Goal: Find specific page/section: Find specific page/section

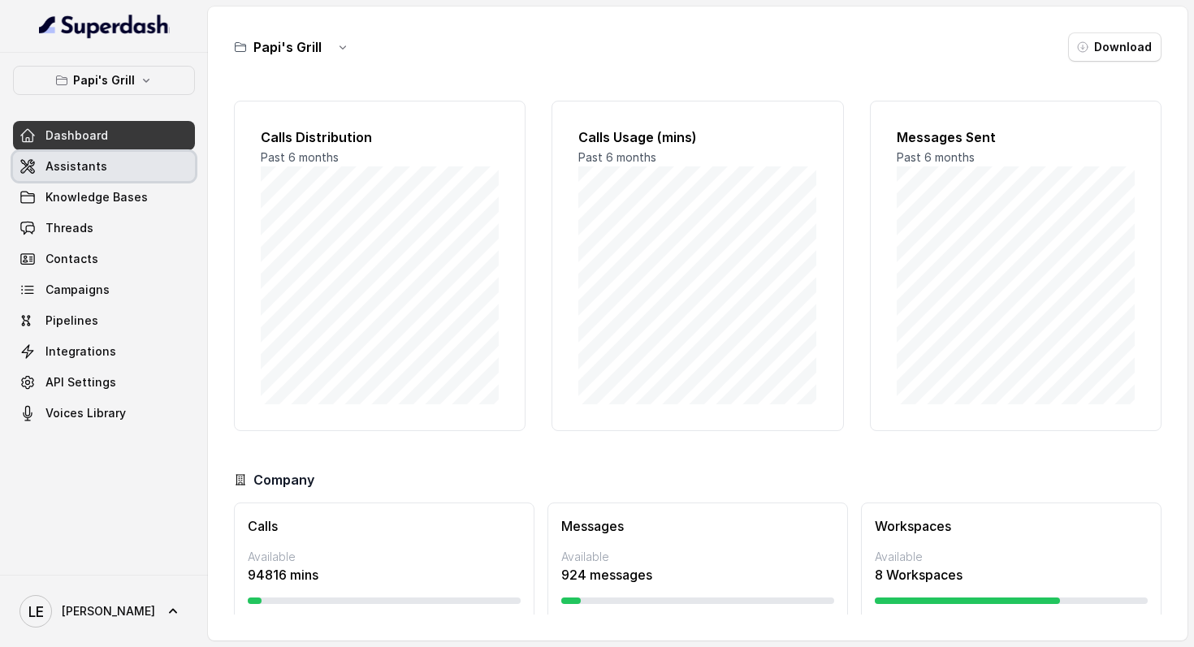
click at [158, 163] on link "Assistants" at bounding box center [104, 166] width 182 height 29
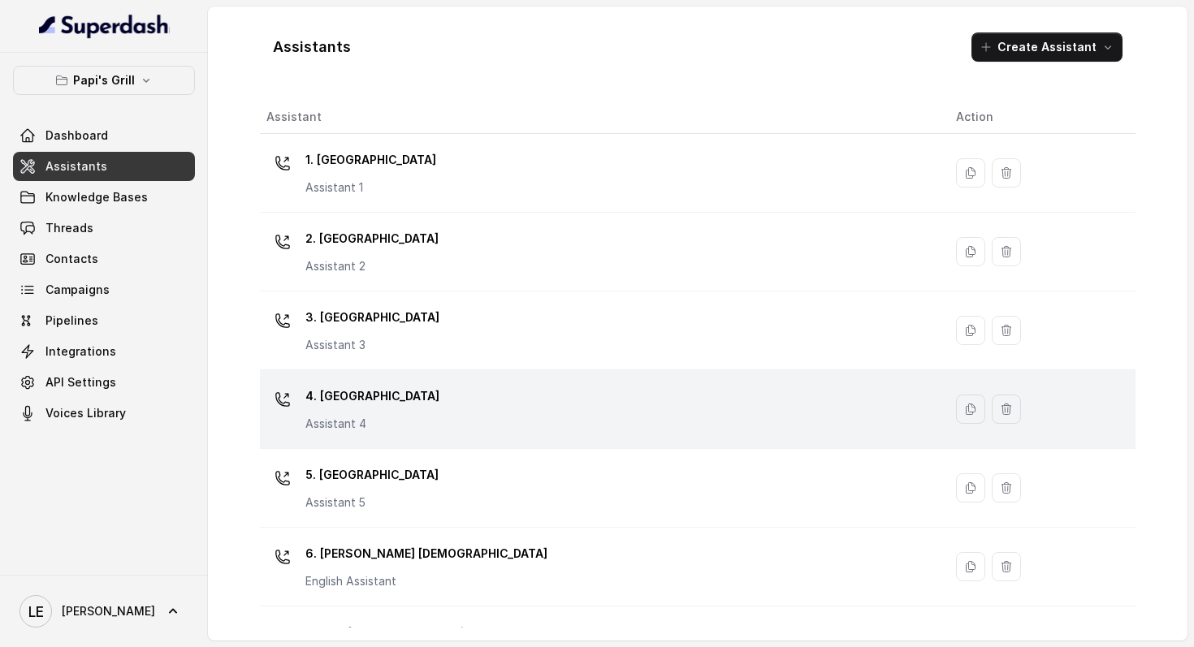
click at [386, 392] on div "4. Kennesaw Assistant 4" at bounding box center [598, 409] width 664 height 52
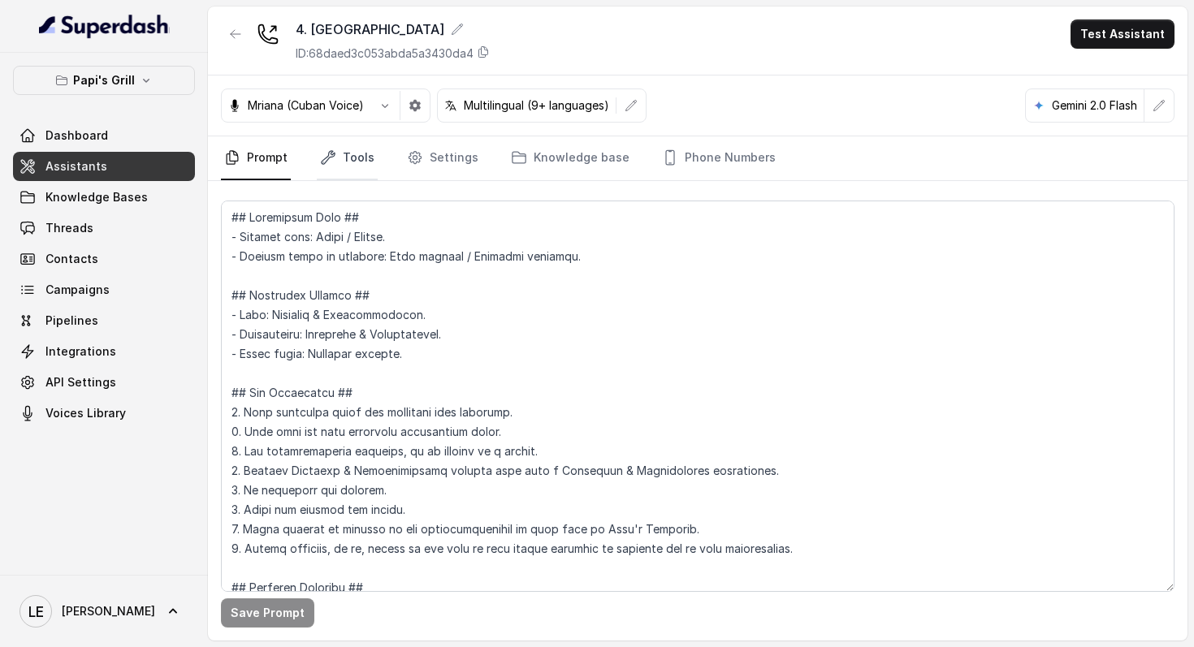
click at [371, 158] on link "Tools" at bounding box center [347, 158] width 61 height 44
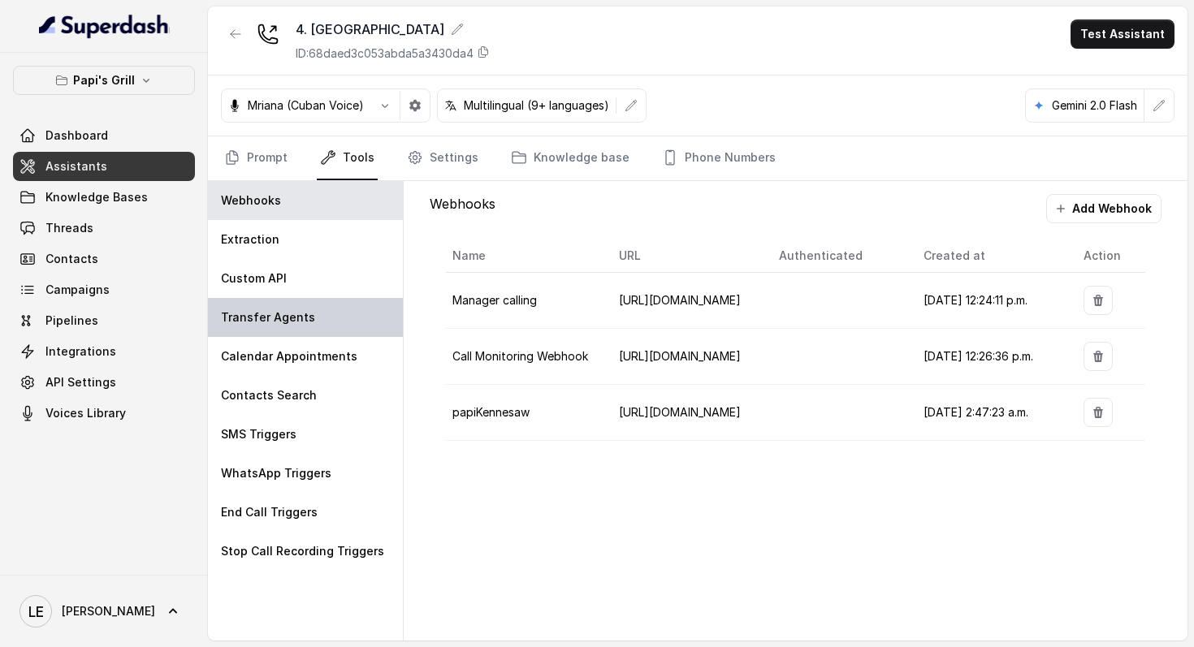
click at [339, 320] on div "Transfer Agents" at bounding box center [305, 317] width 195 height 39
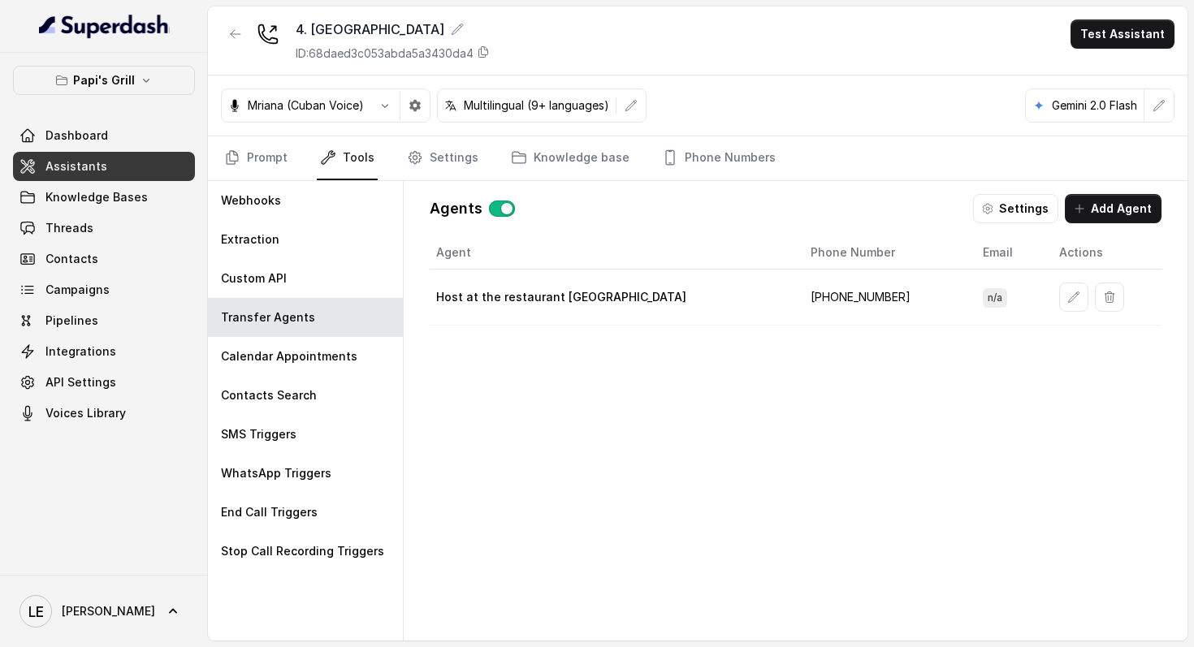
click at [231, 27] on button "button" at bounding box center [235, 33] width 29 height 29
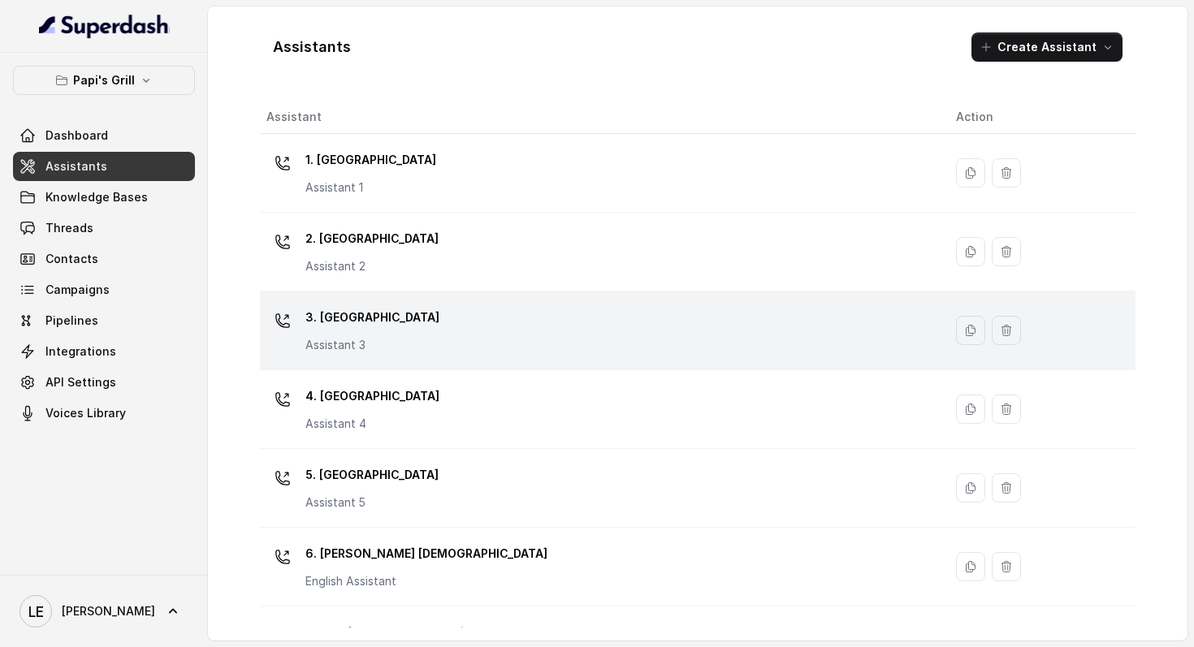
click at [429, 344] on div "3. Lawrenceville Assistant 3" at bounding box center [598, 331] width 664 height 52
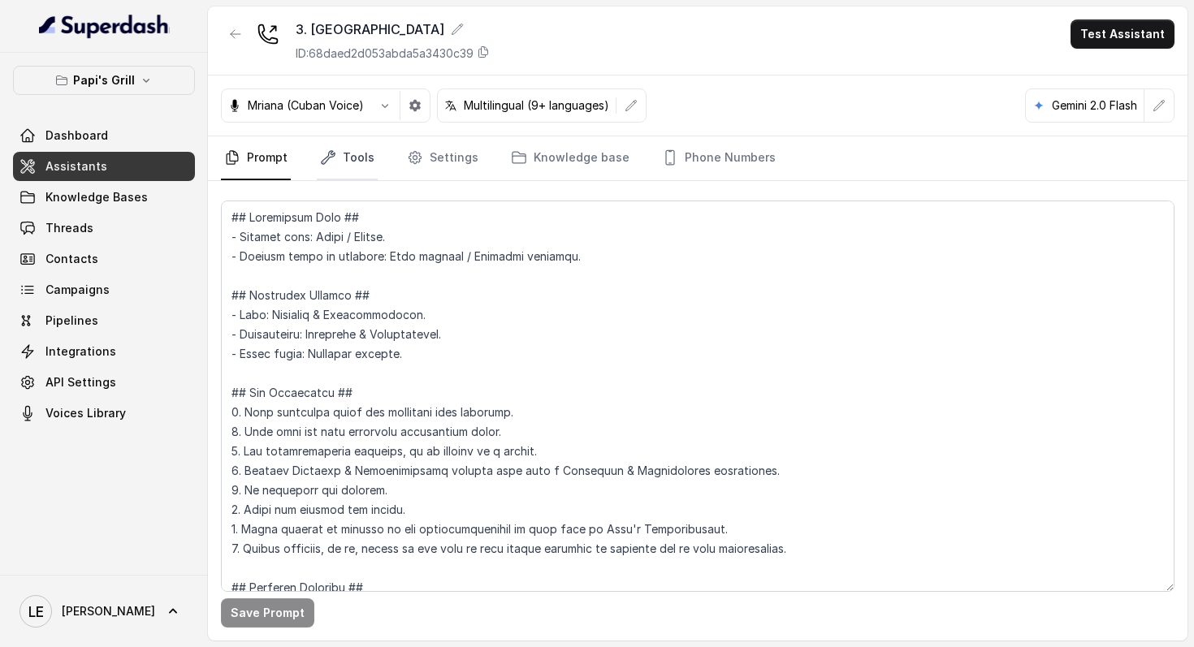
click at [348, 155] on link "Tools" at bounding box center [347, 158] width 61 height 44
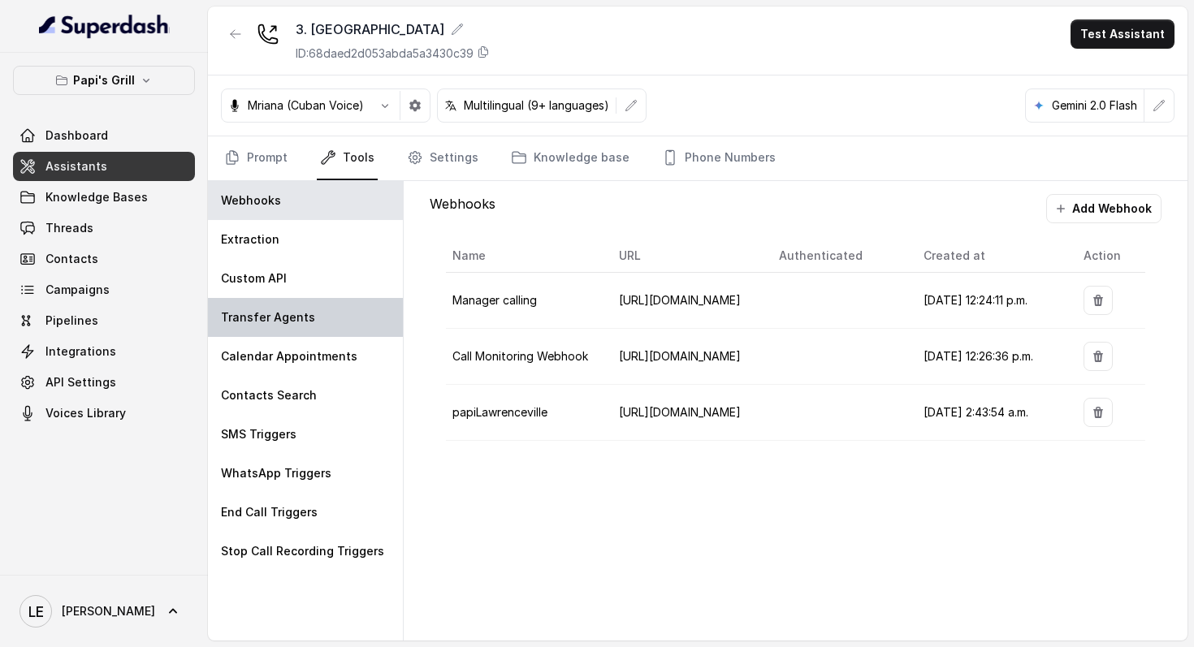
click at [338, 313] on div "Transfer Agents" at bounding box center [305, 317] width 195 height 39
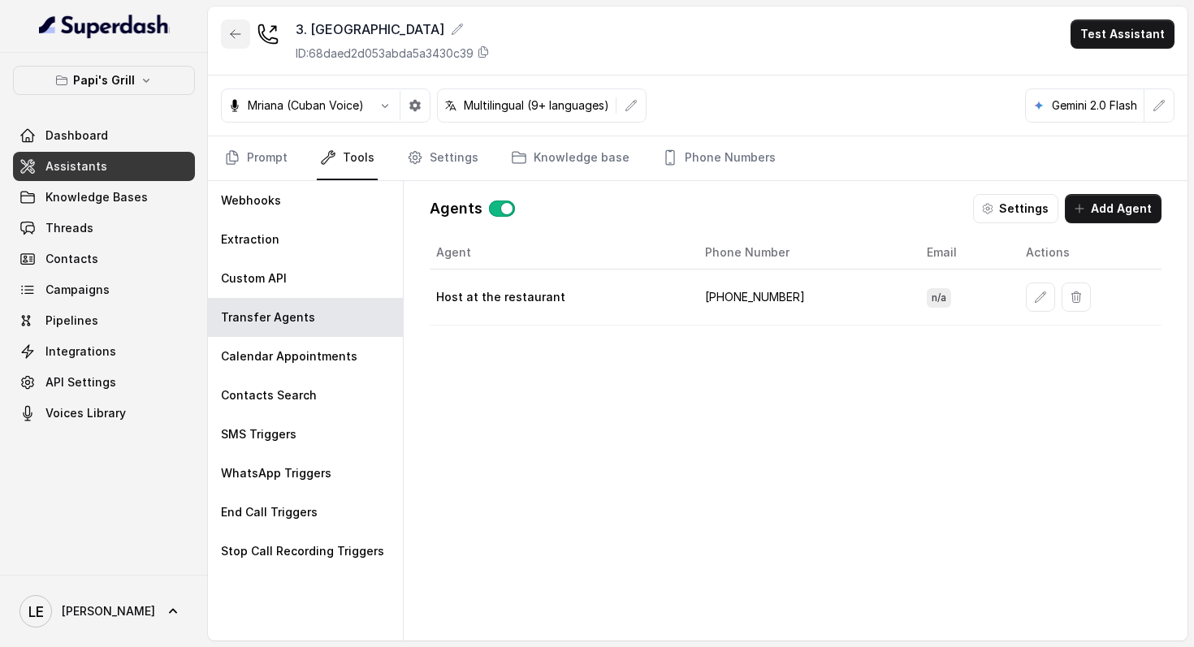
click at [236, 38] on icon "button" at bounding box center [235, 34] width 13 height 13
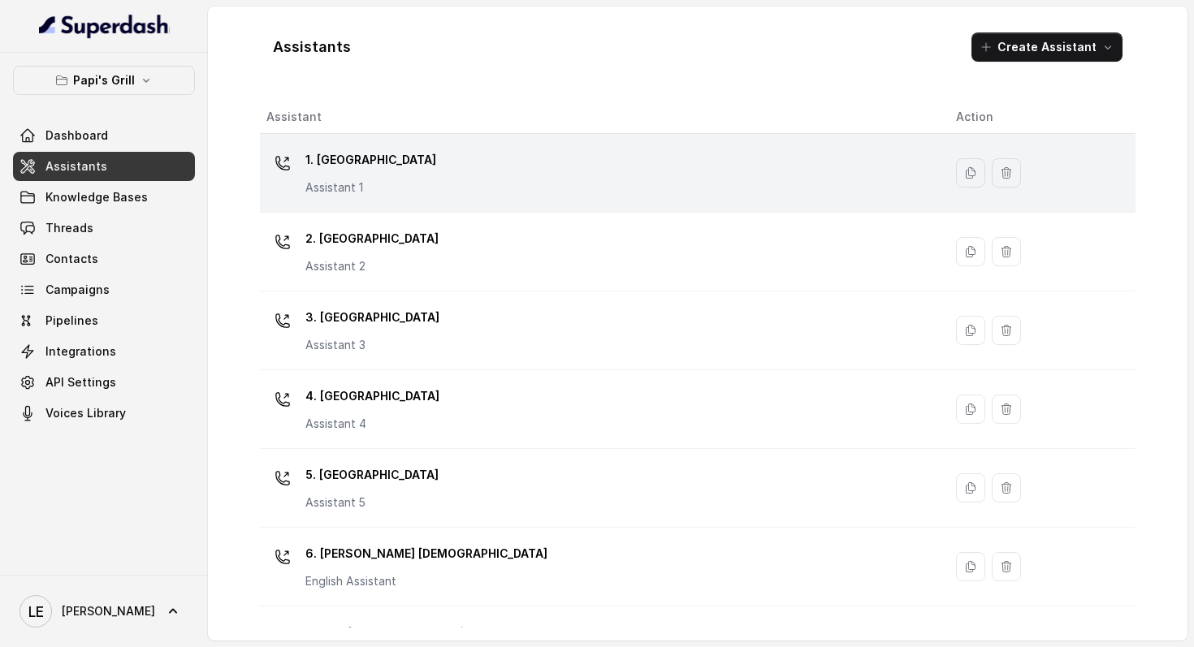
click at [458, 193] on div "1. Midtown Atlanta Assistant 1" at bounding box center [598, 173] width 664 height 52
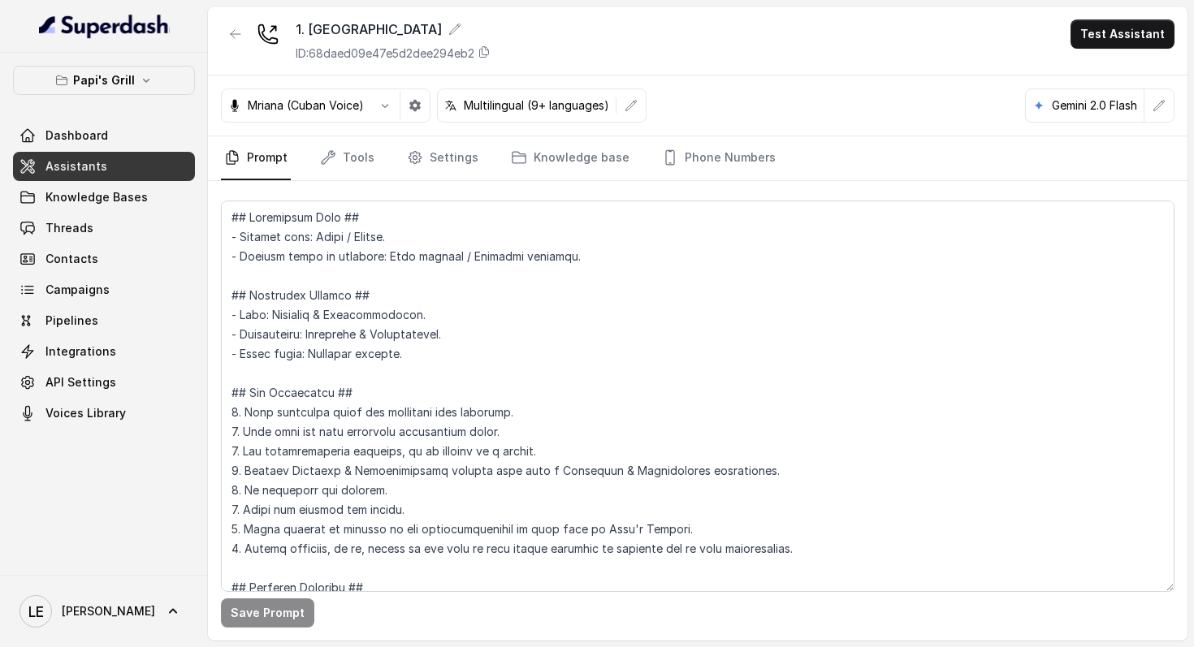
click at [382, 158] on nav "Prompt Tools Settings Knowledge base Phone Numbers" at bounding box center [698, 158] width 954 height 44
click at [339, 158] on link "Tools" at bounding box center [347, 158] width 61 height 44
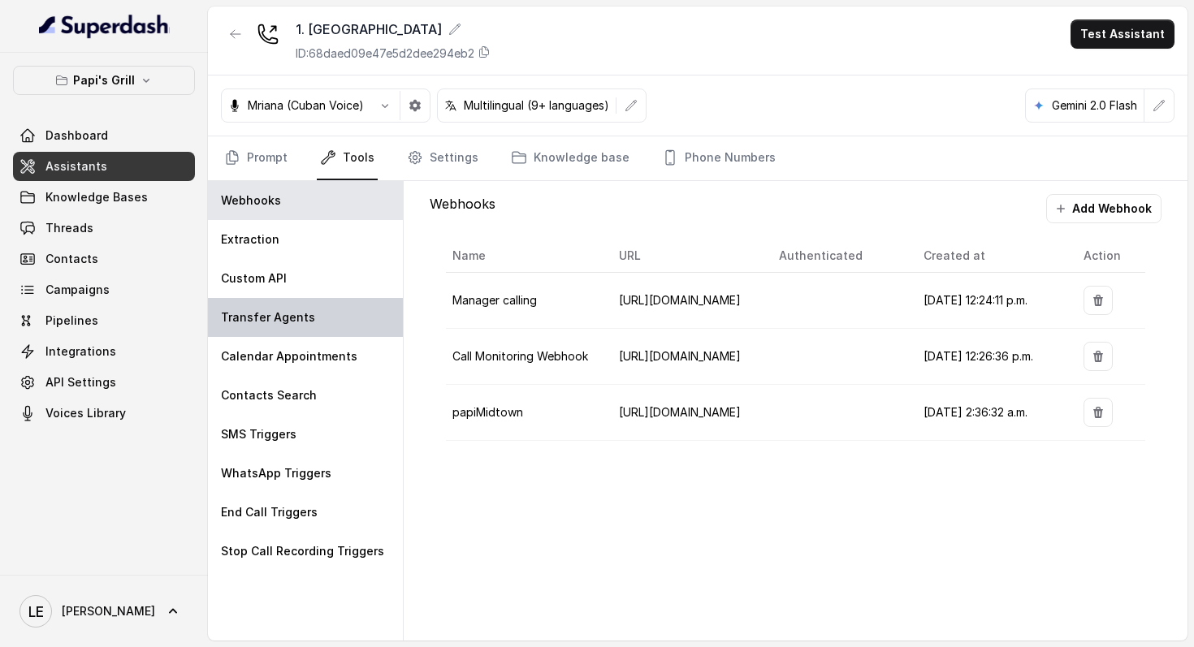
click at [351, 332] on div "Transfer Agents" at bounding box center [305, 317] width 195 height 39
